Goal: Task Accomplishment & Management: Complete application form

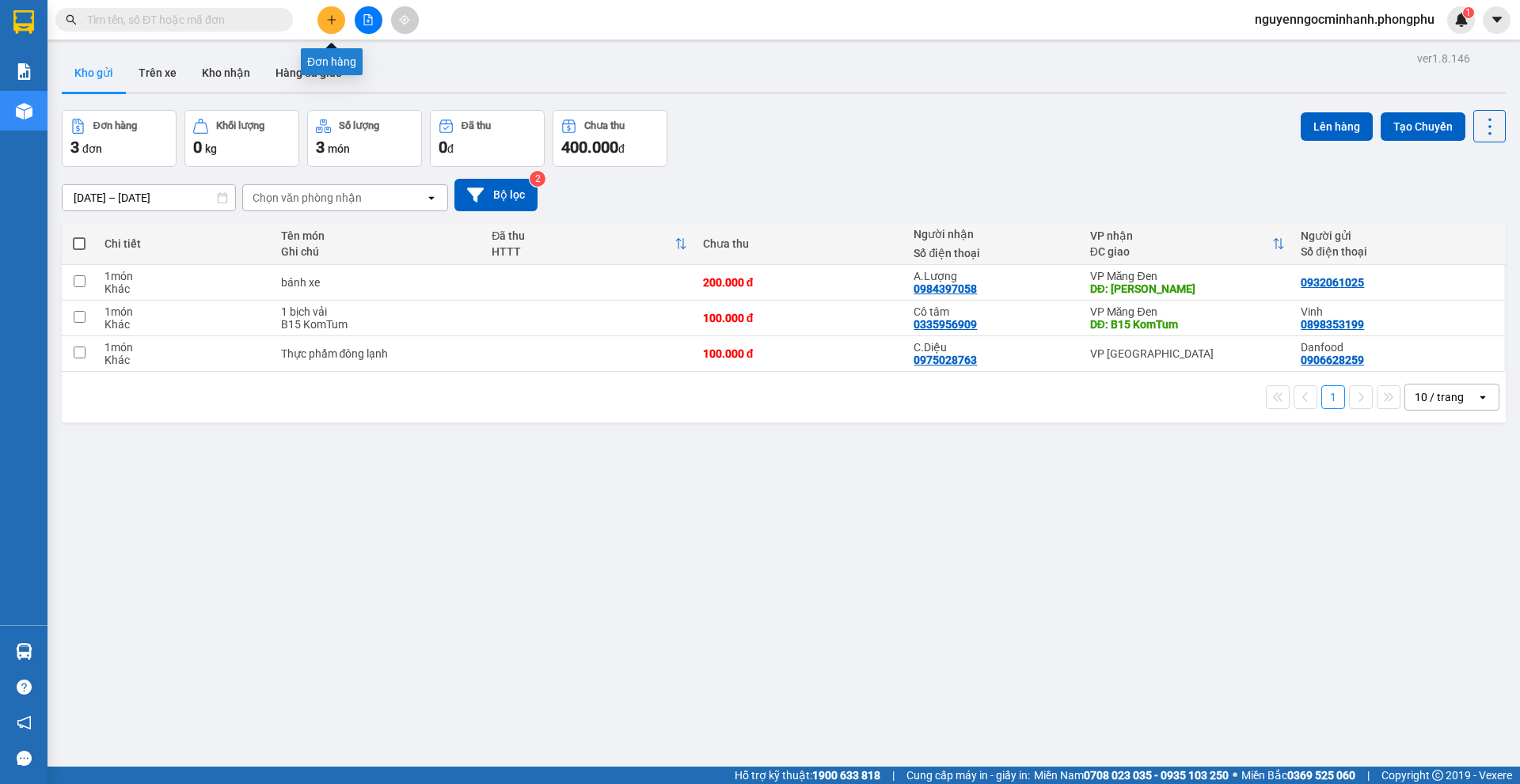
click at [328, 17] on icon "plus" at bounding box center [332, 20] width 11 height 11
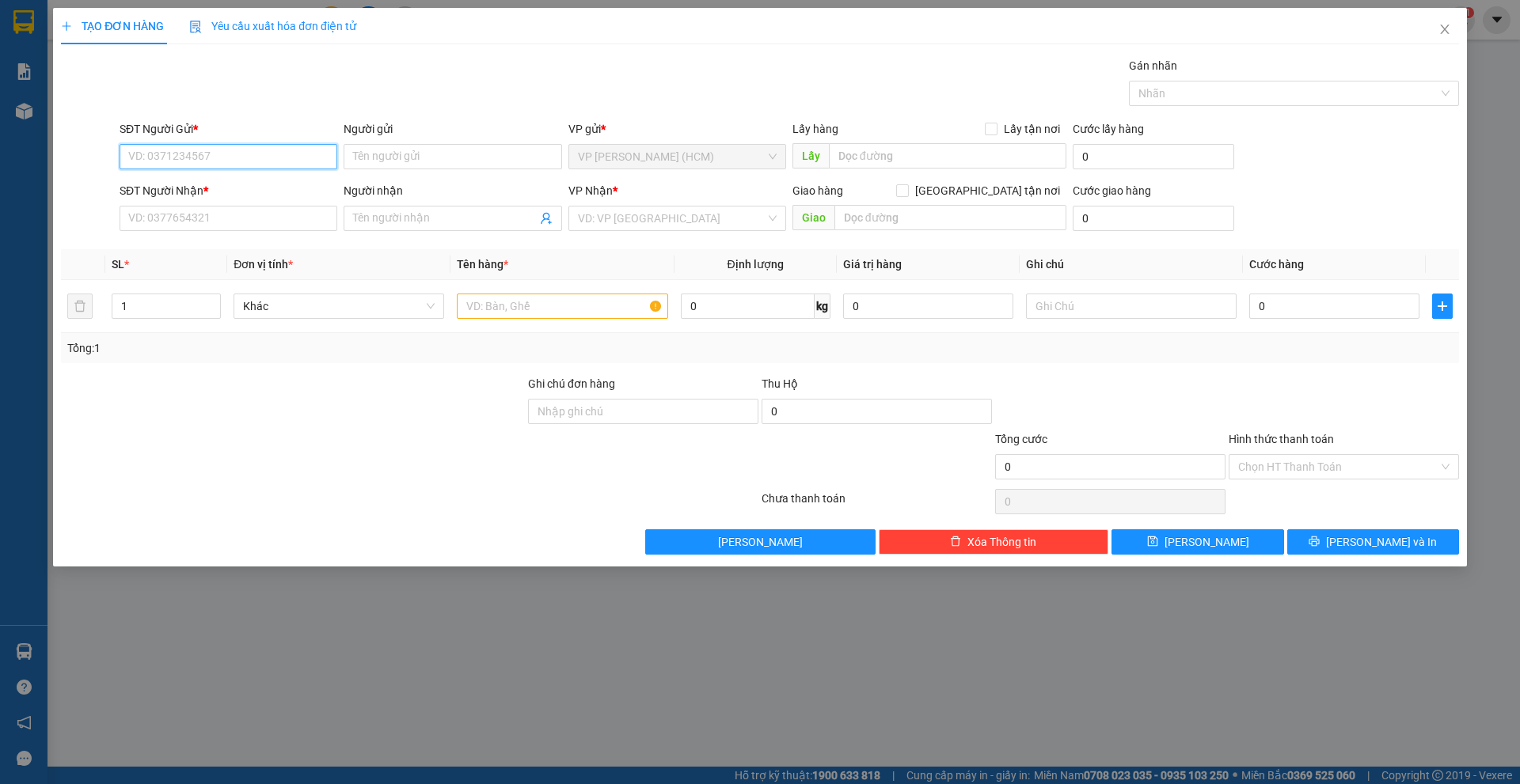
click at [198, 151] on input "SĐT Người Gửi *" at bounding box center [228, 157] width 218 height 25
type input "0968838883"
click at [457, 158] on input "Người gửi" at bounding box center [452, 157] width 218 height 25
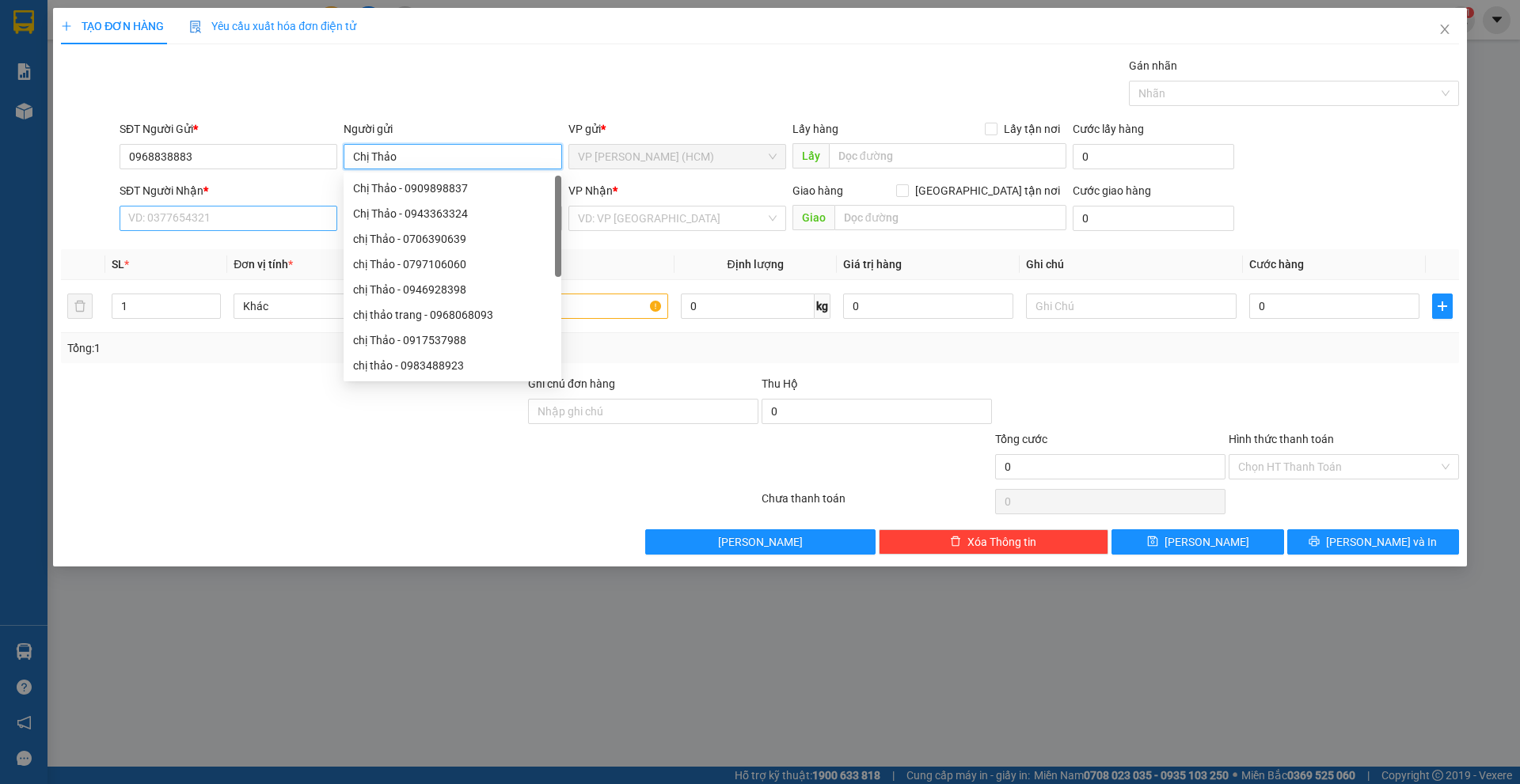
type input "Chị Thảo"
click at [234, 216] on input "SĐT Người Nhận *" at bounding box center [228, 219] width 218 height 25
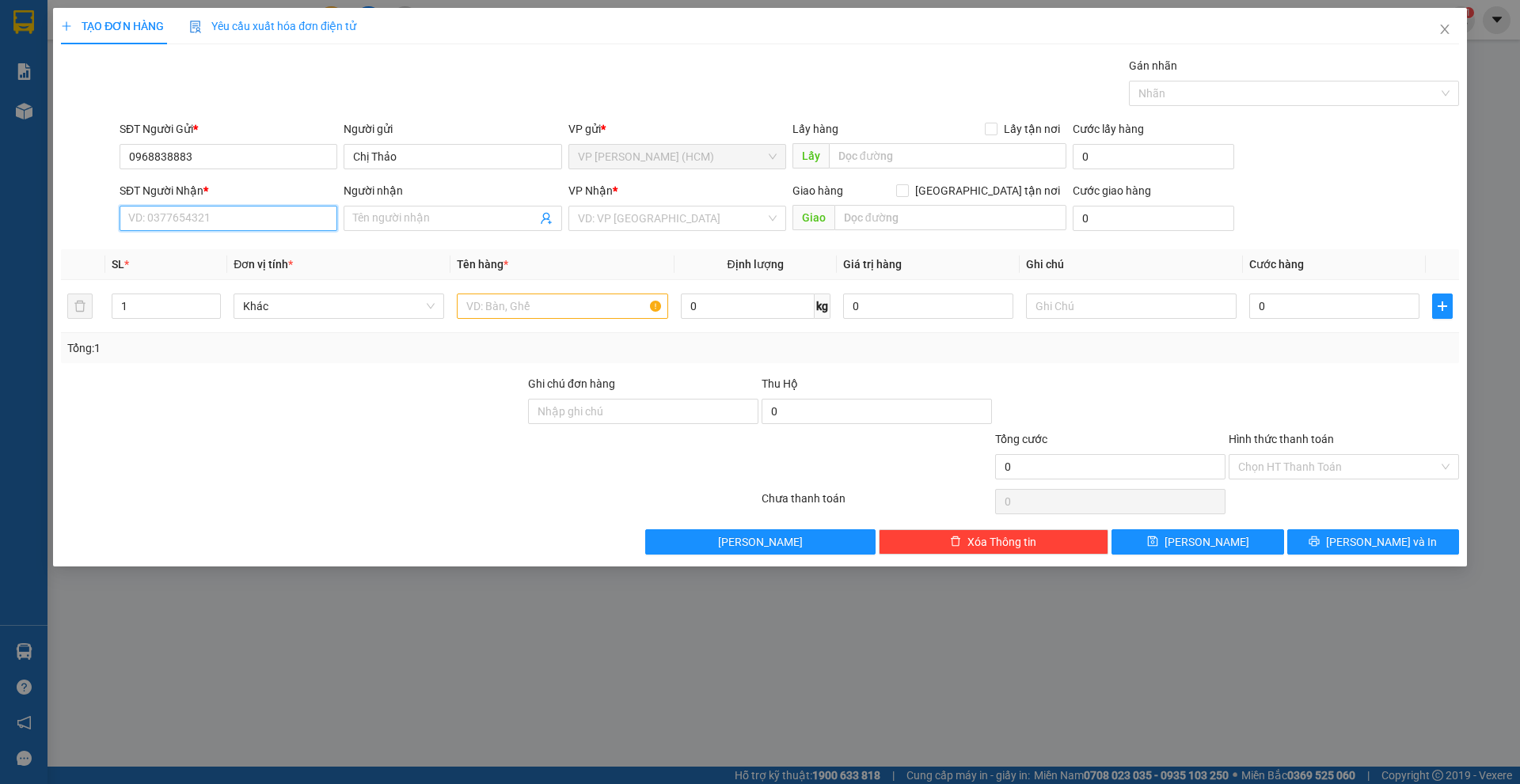
click at [236, 217] on input "SĐT Người Nhận *" at bounding box center [228, 219] width 218 height 25
type input "0942793566"
click at [464, 217] on input "Người nhận" at bounding box center [444, 218] width 183 height 17
type input "[PERSON_NAME]"
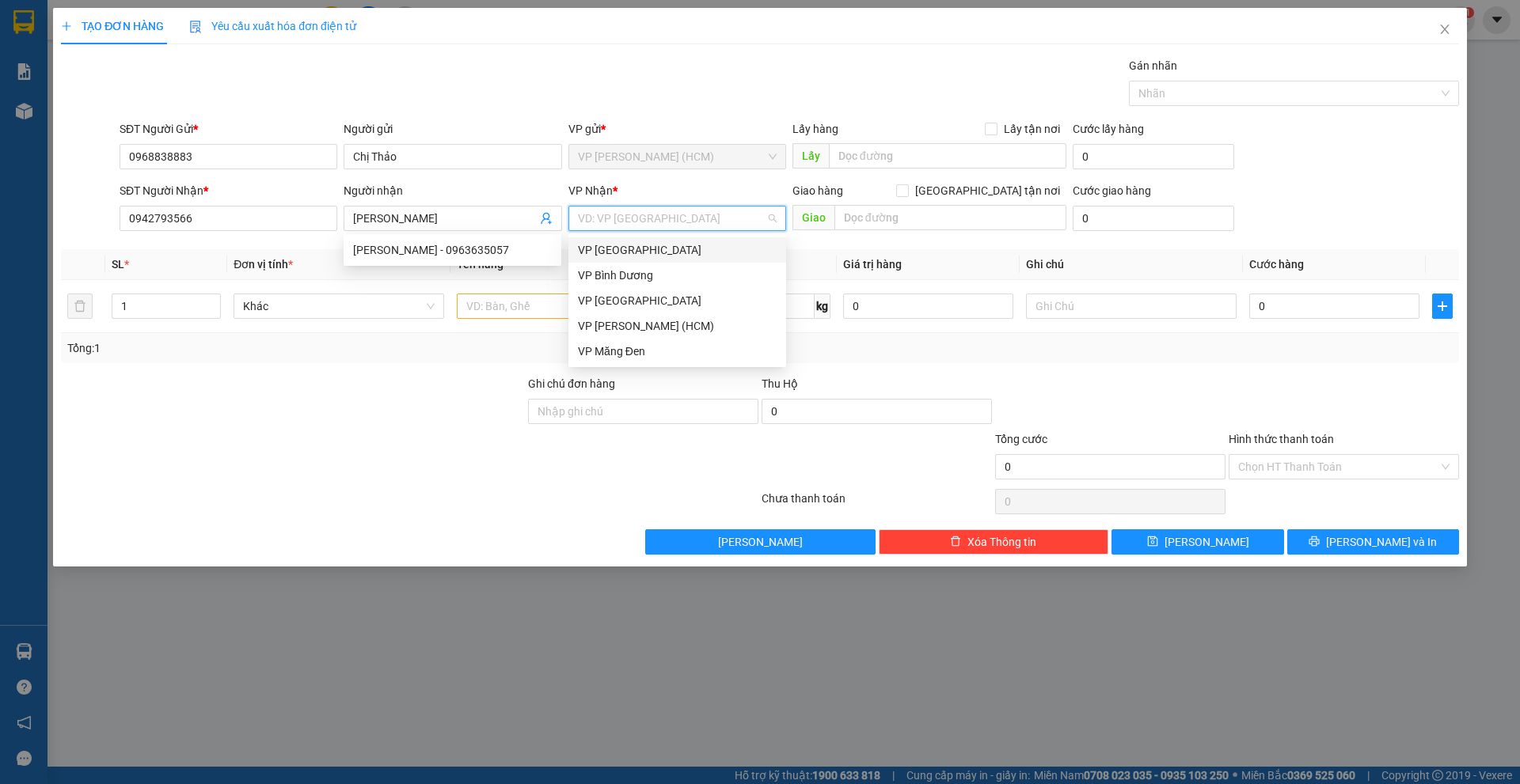
click at [694, 222] on input "search" at bounding box center [671, 219] width 188 height 24
click at [657, 353] on div "VP Măng Đen" at bounding box center [677, 351] width 199 height 17
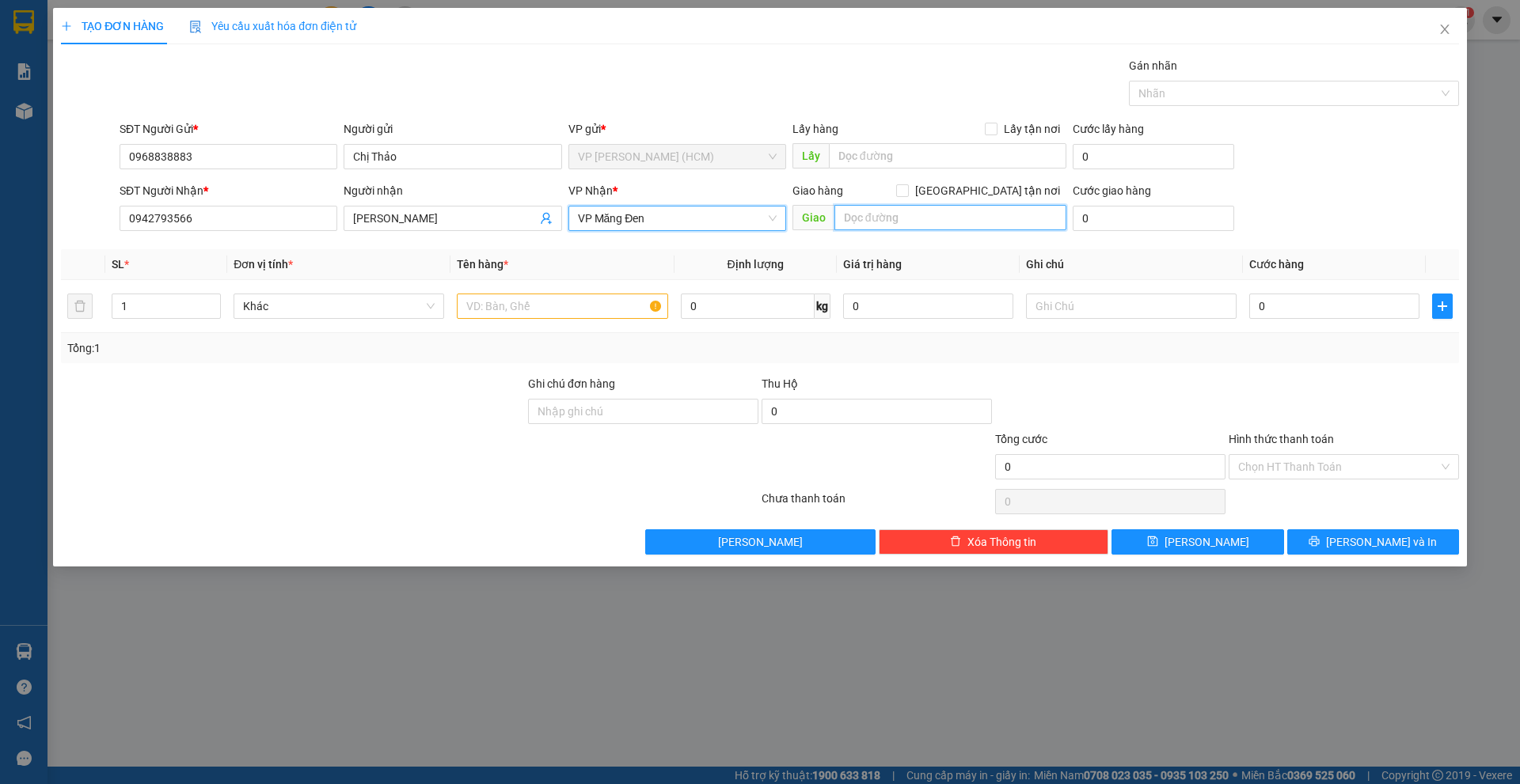
click at [916, 219] on input "text" at bounding box center [950, 218] width 232 height 25
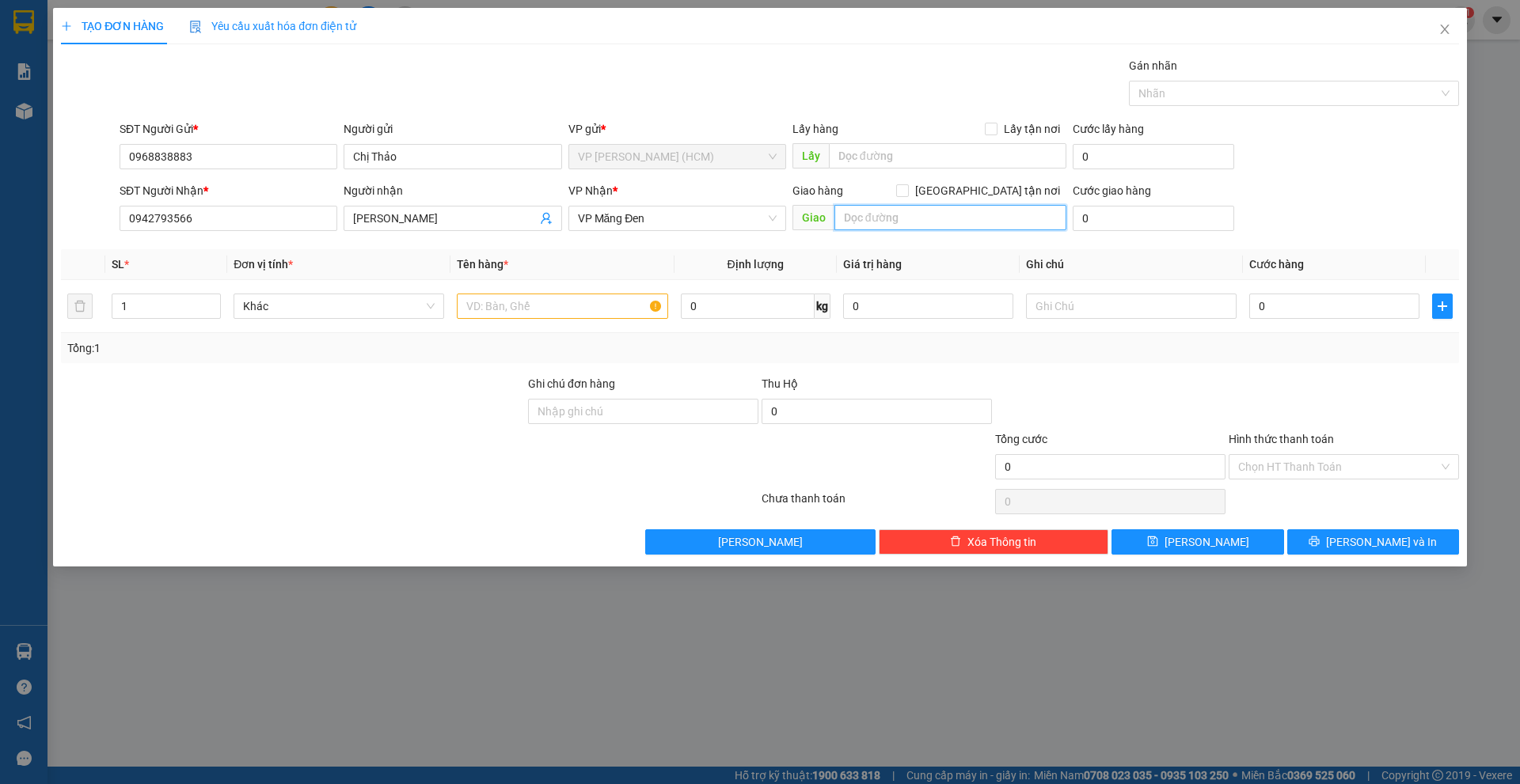
click at [916, 219] on input "text" at bounding box center [950, 218] width 232 height 25
click at [982, 213] on input "text" at bounding box center [950, 218] width 232 height 25
drag, startPoint x: 235, startPoint y: 220, endPoint x: 34, endPoint y: 225, distance: 201.1
click at [34, 225] on div "TẠO ĐƠN HÀNG Yêu cầu xuất hóa đơn điện tử Transit Pickup Surcharge Ids Transit …" at bounding box center [760, 392] width 1520 height 784
click at [491, 112] on div "Gói vận chuyển * Tiêu chuẩn Gán nhãn Nhãn" at bounding box center [789, 85] width 1345 height 56
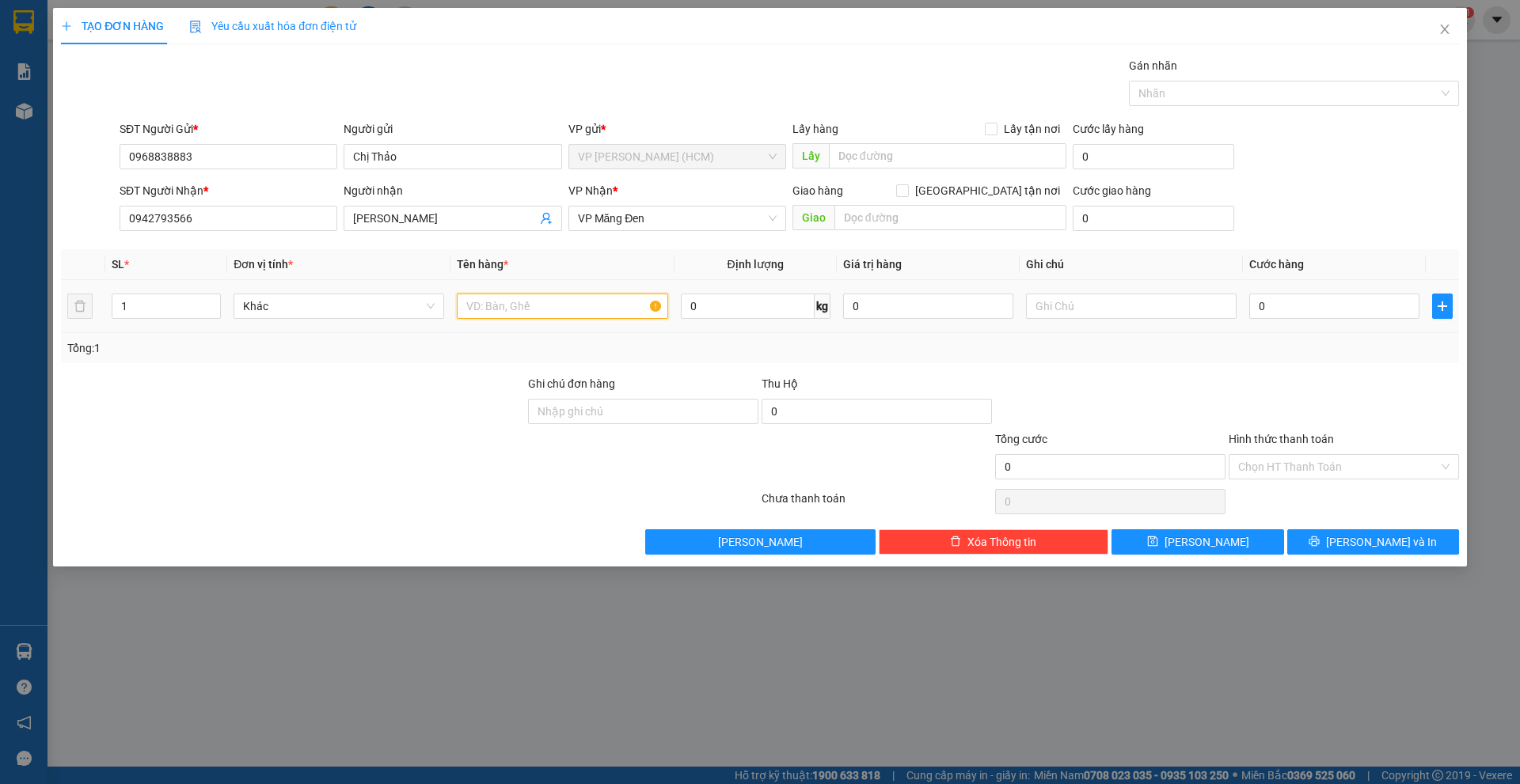
click at [571, 302] on input "text" at bounding box center [561, 306] width 210 height 25
type input "Loa"
click at [499, 63] on div "Gói vận chuyển * Tiêu chuẩn Gán nhãn Nhãn" at bounding box center [789, 85] width 1345 height 56
click at [1013, 219] on input "text" at bounding box center [950, 218] width 232 height 25
type input "Bx Đức Long"
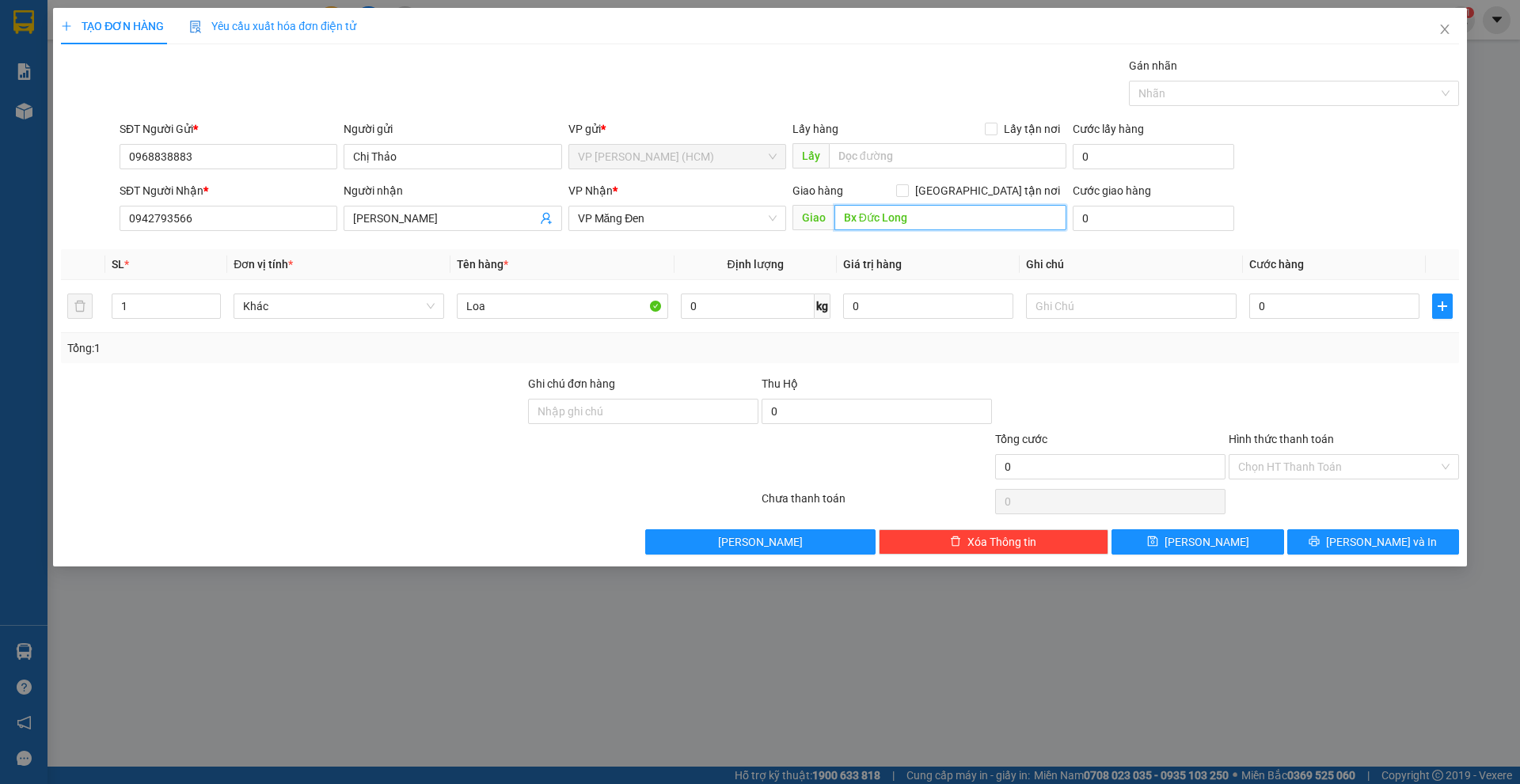
click at [992, 220] on input "Bx Đức Long" at bounding box center [950, 218] width 232 height 25
click at [958, 33] on div "TẠO ĐƠN HÀNG Yêu cầu xuất hóa đơn điện tử" at bounding box center [760, 26] width 1398 height 36
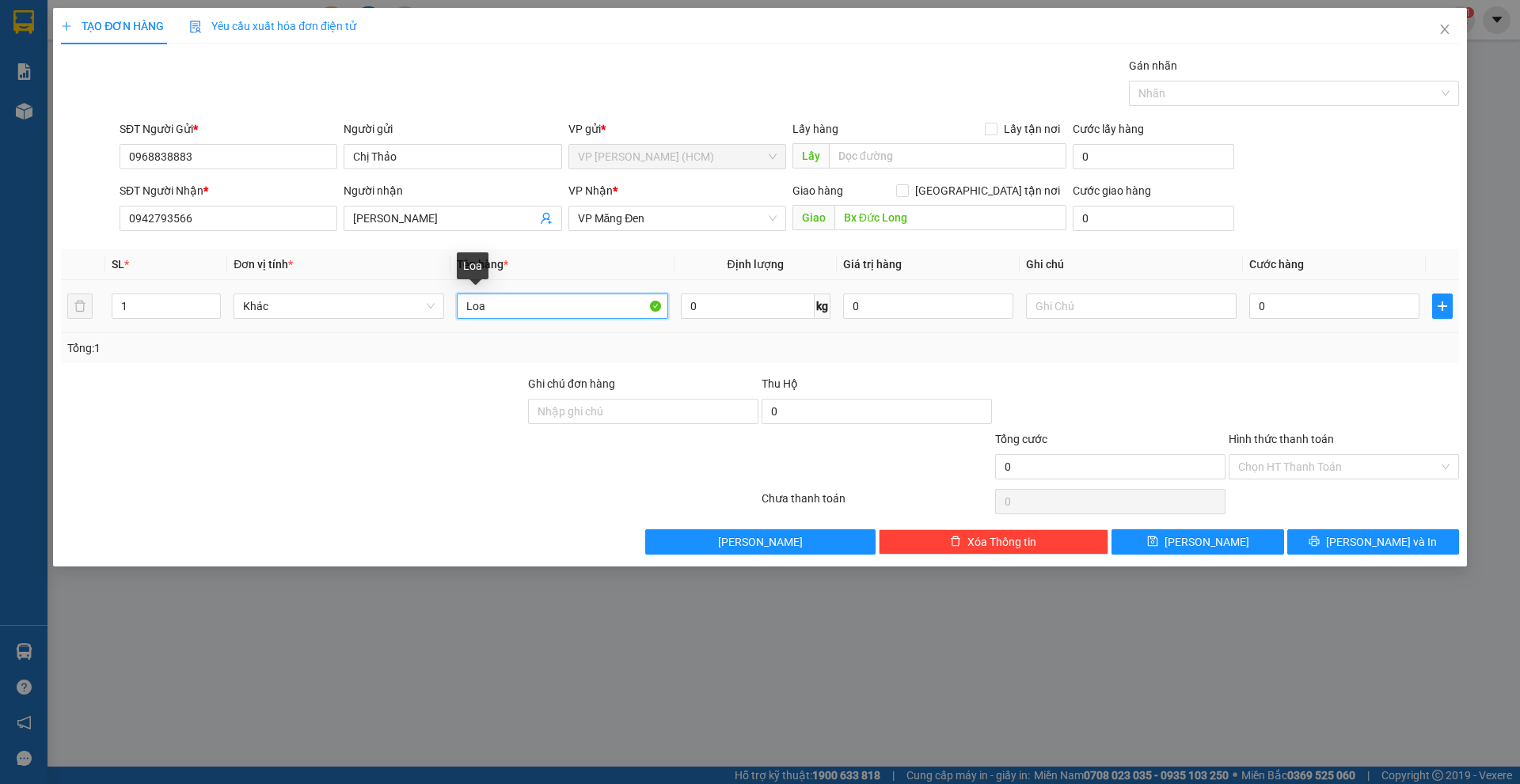
click at [524, 306] on input "Loa" at bounding box center [561, 306] width 210 height 25
click at [1301, 301] on input "0" at bounding box center [1333, 306] width 170 height 25
click at [1281, 305] on input "0" at bounding box center [1333, 306] width 170 height 25
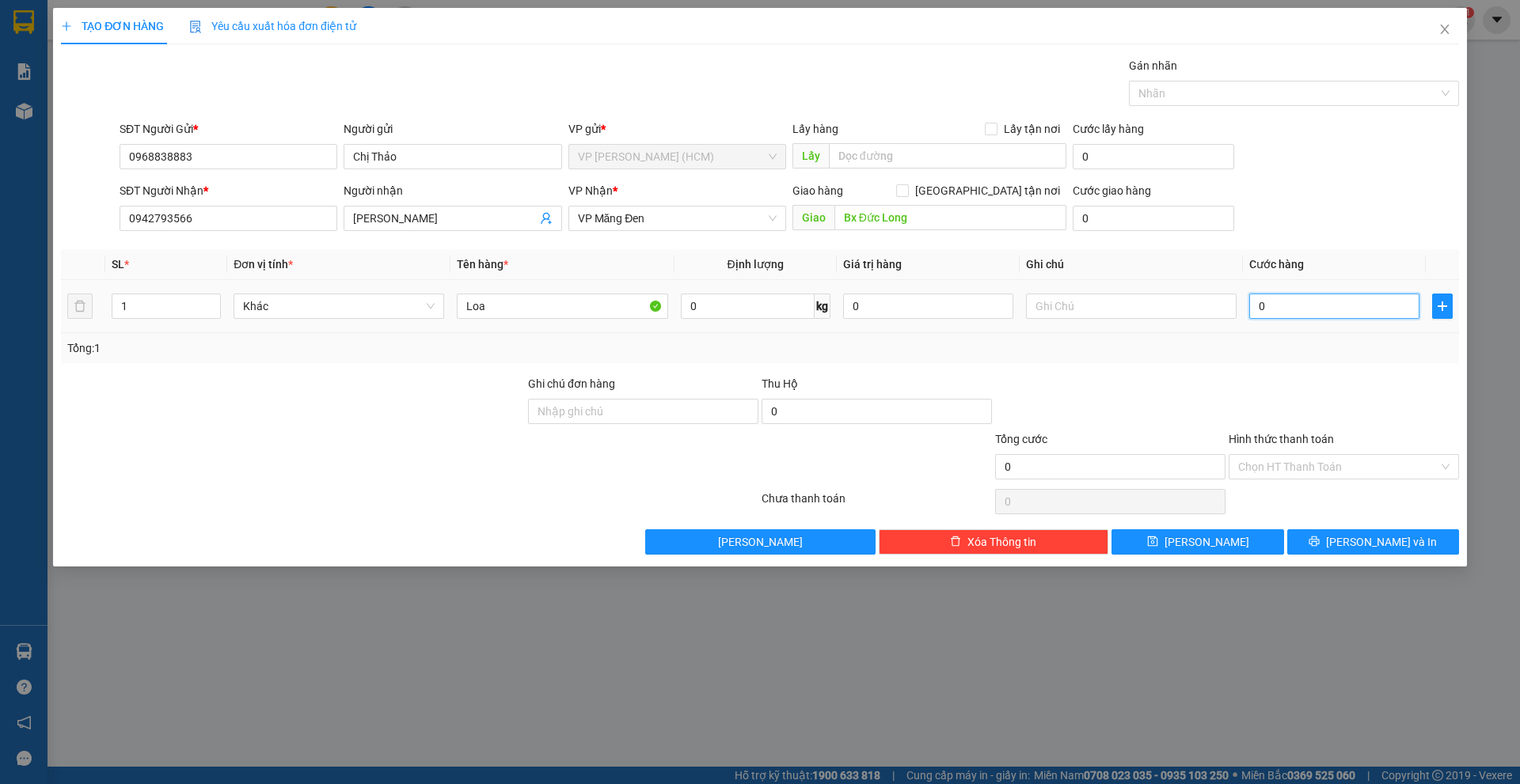
click at [1281, 305] on input "0" at bounding box center [1333, 306] width 170 height 25
type input "8"
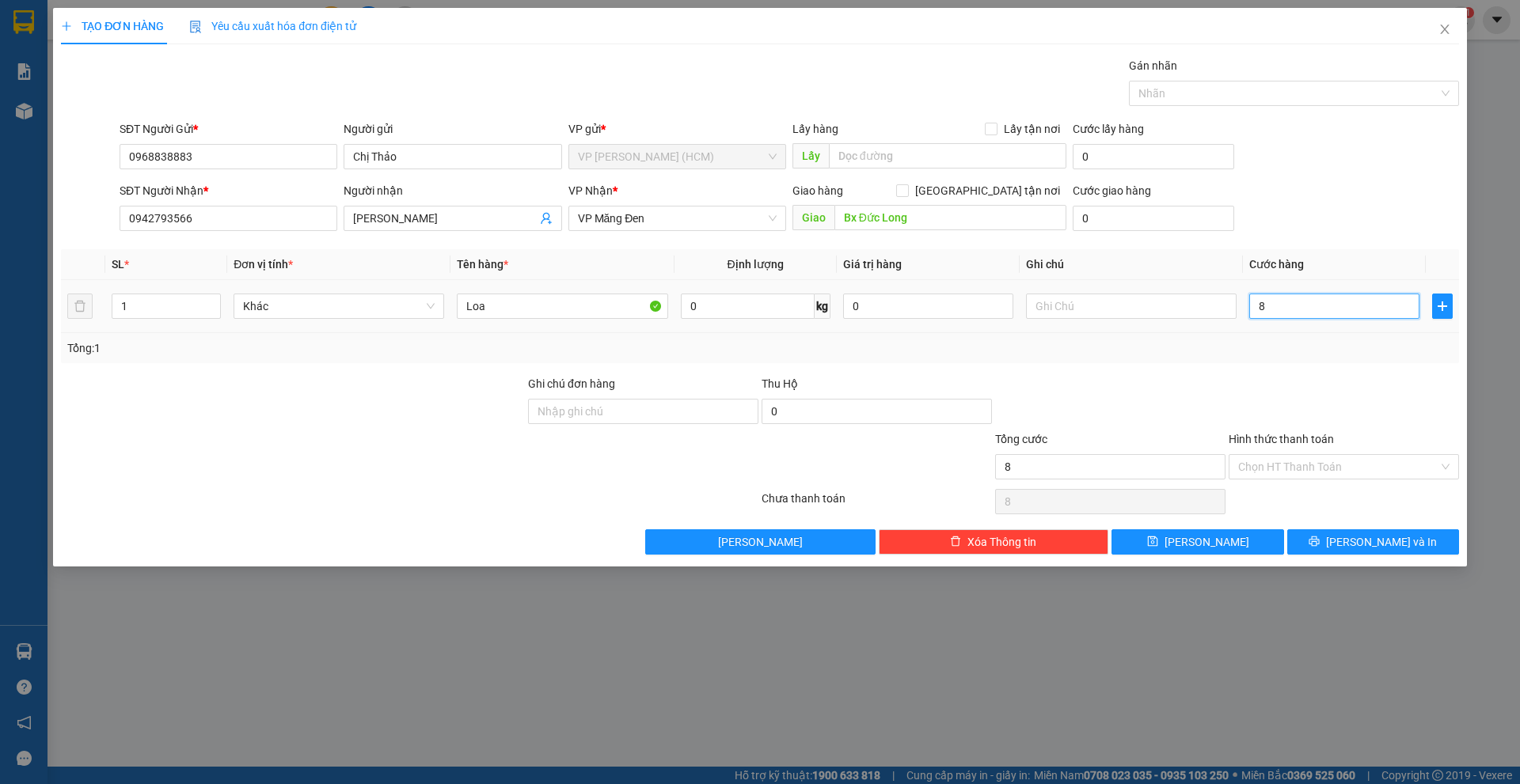
type input "80"
type input "800"
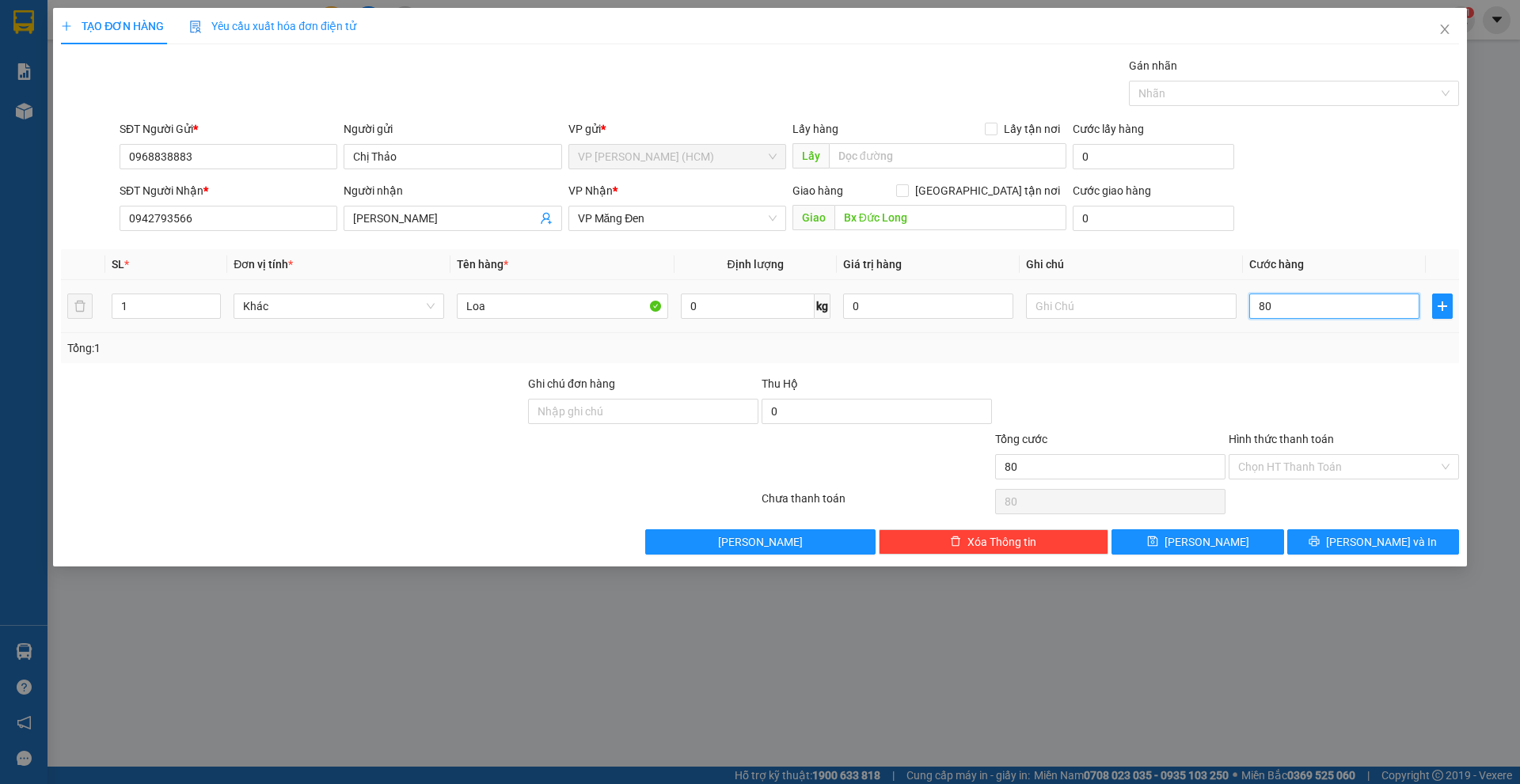
type input "800"
type input "8.000"
type input "80.000"
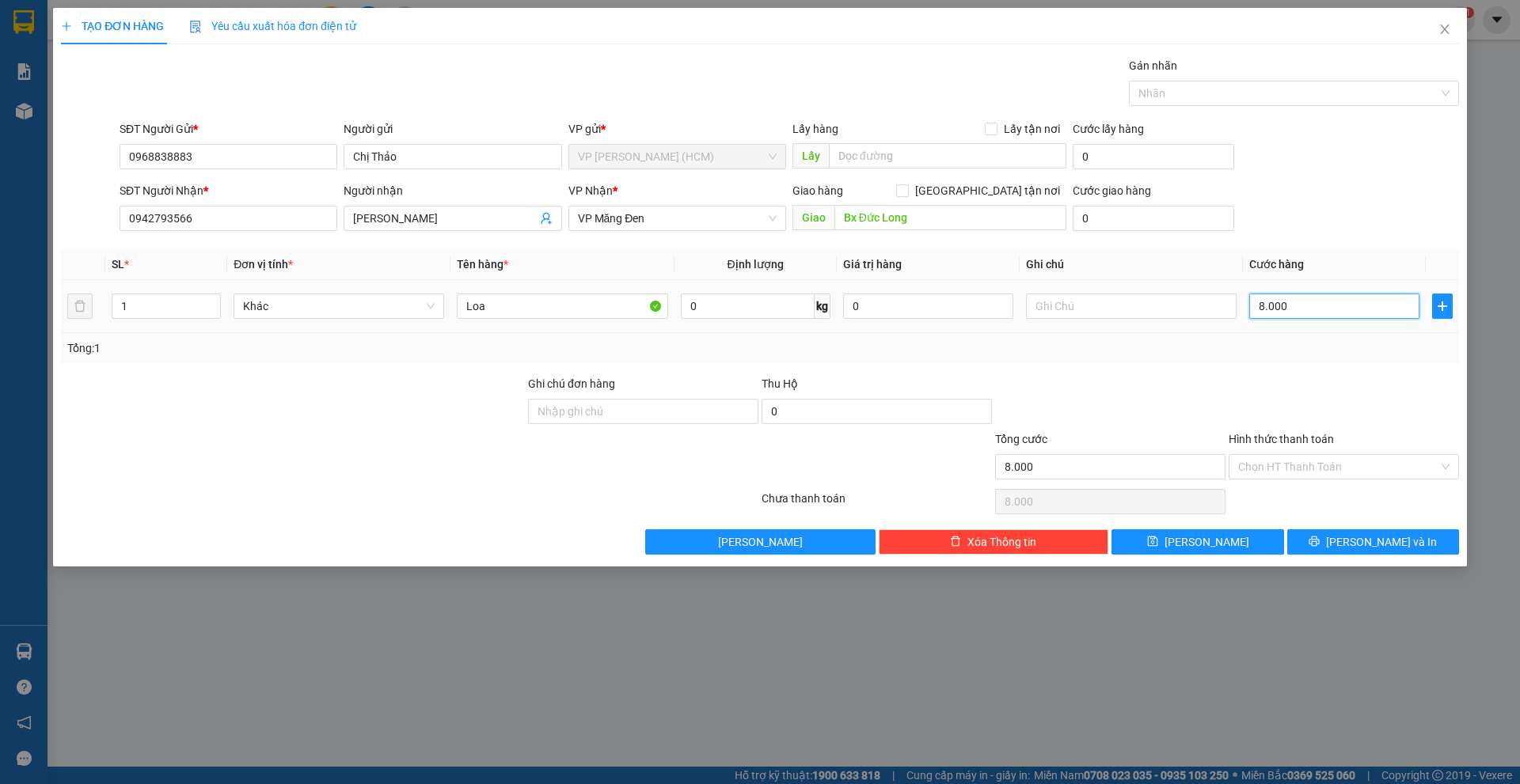
type input "80.000"
click at [1372, 250] on th "Cước hàng" at bounding box center [1333, 265] width 183 height 31
click at [1288, 214] on div "SĐT Người Nhận * 0942793566 Người nhận Anh Quý VP Nhận * VP Măng Đen Giao hàng …" at bounding box center [789, 209] width 1345 height 56
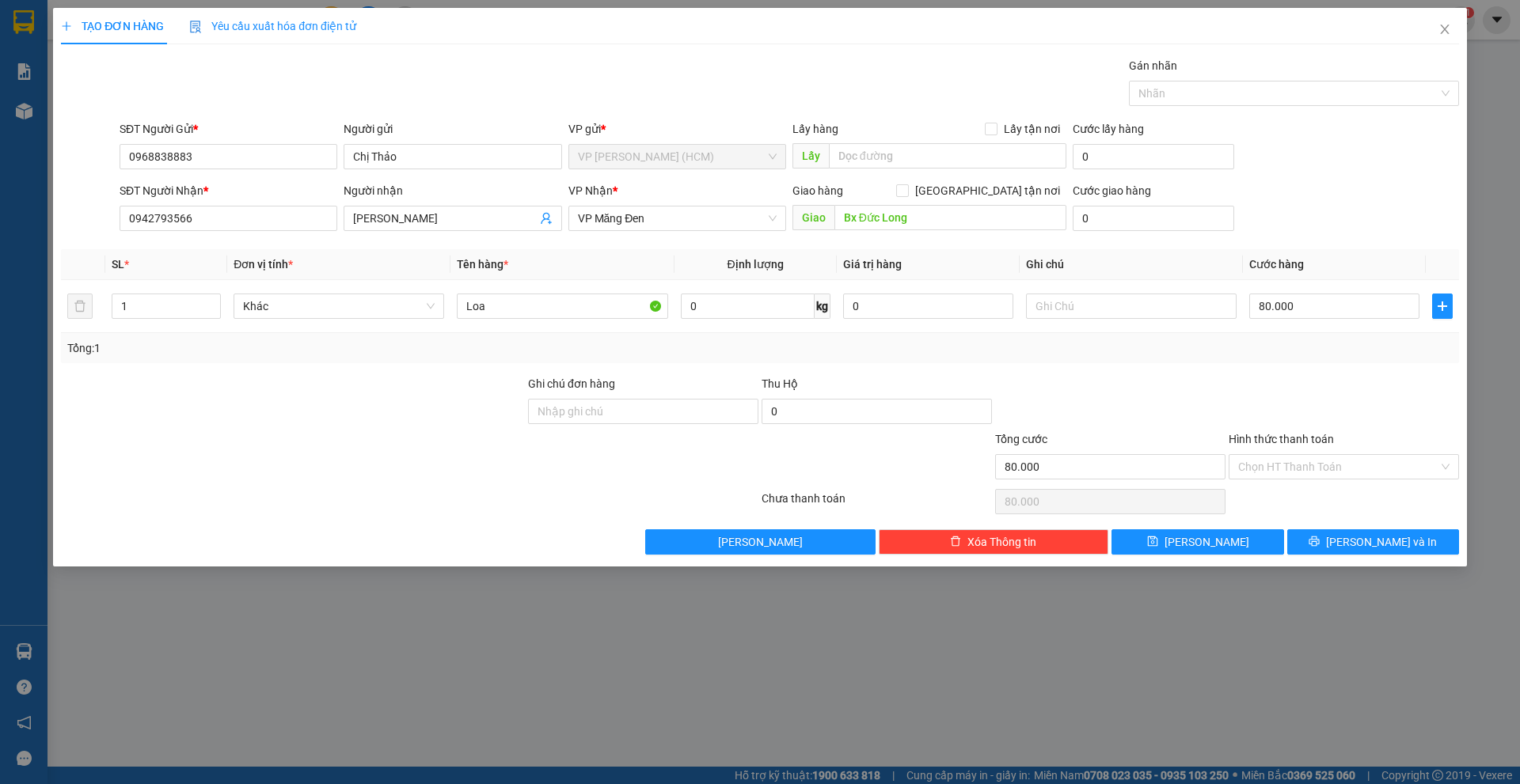
click at [801, 338] on div "Tổng: 1" at bounding box center [760, 348] width 1398 height 30
click at [791, 313] on input "0" at bounding box center [747, 306] width 134 height 25
click at [1304, 219] on div "SĐT Người Nhận * 0942793566 Người nhận Anh Quý VP Nhận * VP Măng Đen Giao hàng …" at bounding box center [789, 209] width 1345 height 56
drag, startPoint x: 236, startPoint y: 221, endPoint x: 17, endPoint y: 215, distance: 219.1
click at [17, 215] on div "TẠO ĐƠN HÀNG Yêu cầu xuất hóa đơn điện tử Transit Pickup Surcharge Ids Transit …" at bounding box center [760, 392] width 1520 height 784
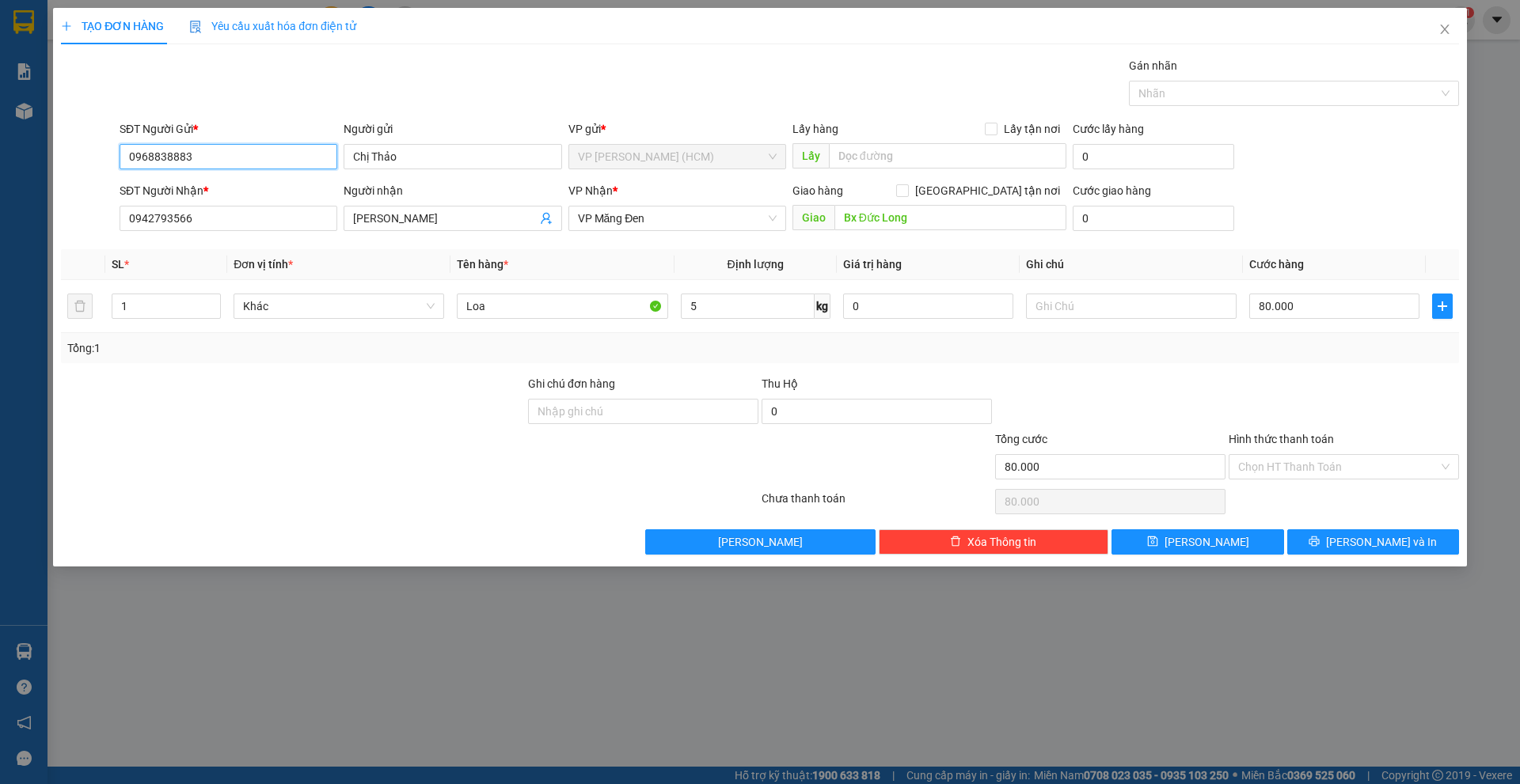
drag, startPoint x: 269, startPoint y: 153, endPoint x: 24, endPoint y: 152, distance: 245.0
click at [24, 152] on div "TẠO ĐƠN HÀNG Yêu cầu xuất hóa đơn điện tử Transit Pickup Surcharge Ids Transit …" at bounding box center [760, 392] width 1520 height 784
click at [415, 84] on div "Gói vận chuyển * Tiêu chuẩn Gán nhãn Nhãn" at bounding box center [789, 85] width 1345 height 56
click at [750, 307] on input "5" at bounding box center [747, 306] width 134 height 25
type input "4"
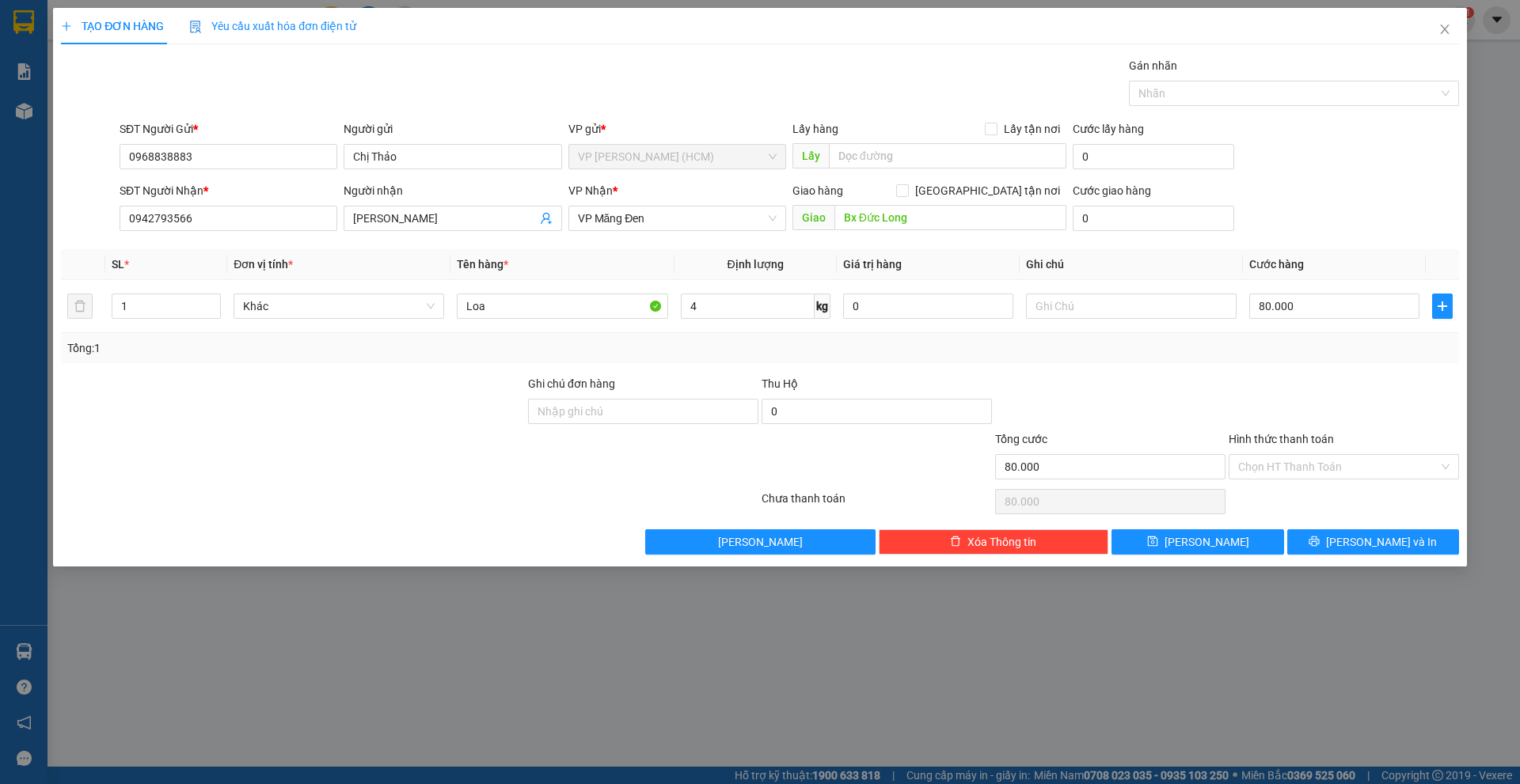
click at [740, 249] on div "Transit Pickup Surcharge Ids Transit Deliver Surcharge Ids Transit Deliver Surc…" at bounding box center [760, 306] width 1398 height 498
click at [657, 347] on div "Tổng: 1" at bounding box center [760, 348] width 1385 height 17
click at [1401, 540] on span "[PERSON_NAME] và In" at bounding box center [1382, 542] width 111 height 17
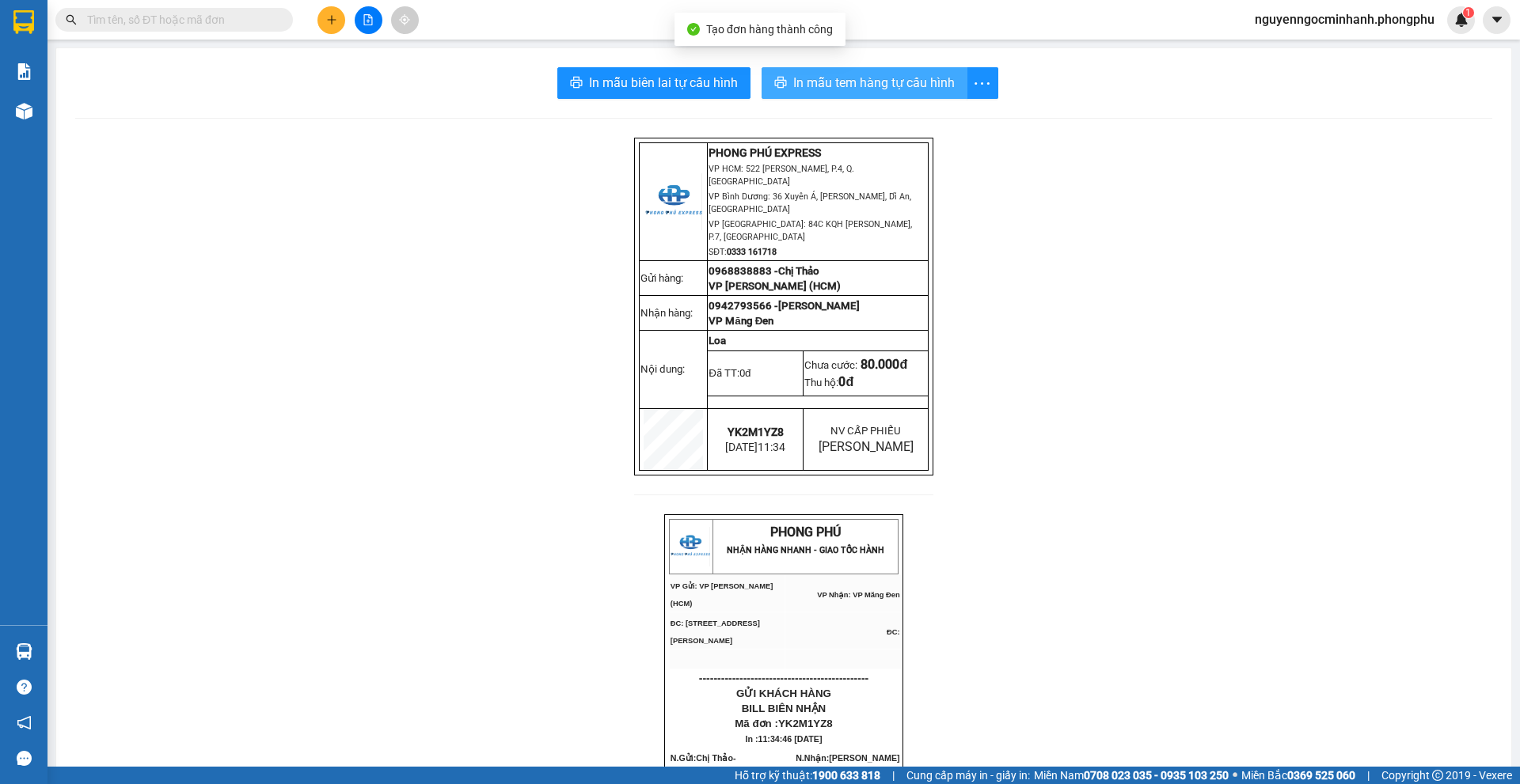
click at [801, 80] on span "In mẫu tem hàng tự cấu hình" at bounding box center [873, 83] width 161 height 20
